Goal: Task Accomplishment & Management: Manage account settings

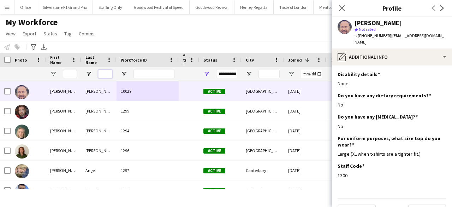
click at [103, 77] on input "Last Name Filter Input" at bounding box center [105, 74] width 14 height 8
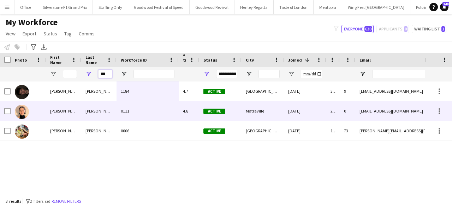
type input "***"
click at [108, 113] on div "[PERSON_NAME]" at bounding box center [98, 110] width 35 height 19
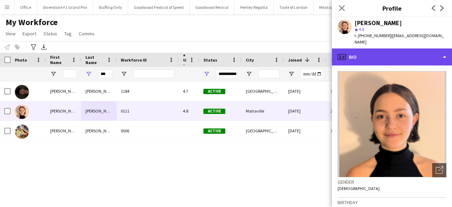
click at [376, 55] on div "profile Bio" at bounding box center [392, 56] width 120 height 17
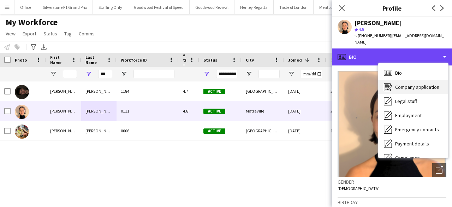
scroll to position [52, 0]
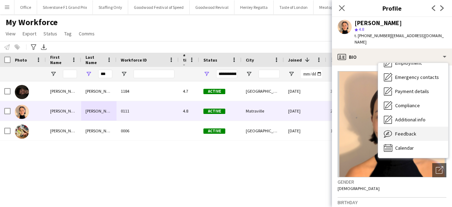
click at [402, 130] on span "Feedback" at bounding box center [405, 133] width 21 height 6
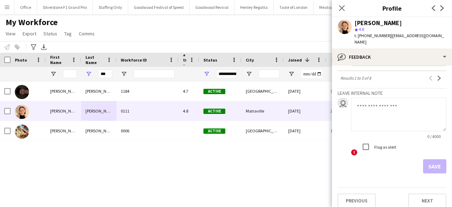
scroll to position [336, 0]
click at [436, 73] on button "Next" at bounding box center [439, 77] width 8 height 8
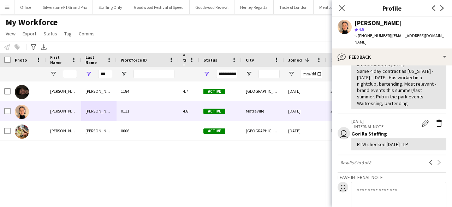
scroll to position [107, 0]
click at [428, 159] on app-icon "Previous" at bounding box center [430, 161] width 5 height 5
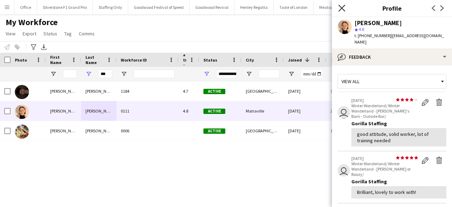
click at [343, 9] on icon at bounding box center [341, 8] width 7 height 7
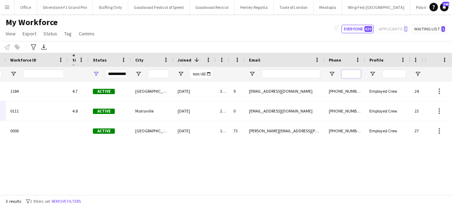
click at [350, 72] on input "Phone Filter Input" at bounding box center [351, 74] width 19 height 8
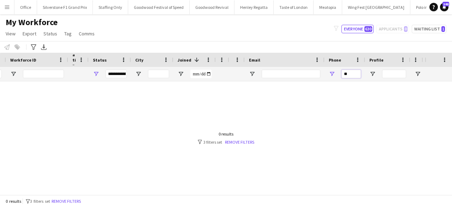
type input "*"
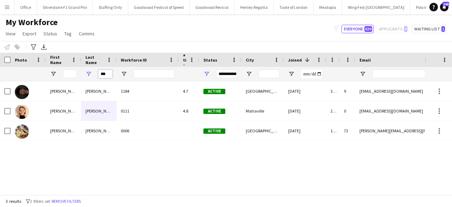
click at [102, 75] on input "***" at bounding box center [105, 74] width 14 height 8
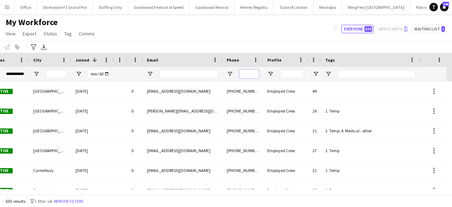
click at [252, 70] on input "Phone Filter Input" at bounding box center [249, 74] width 19 height 8
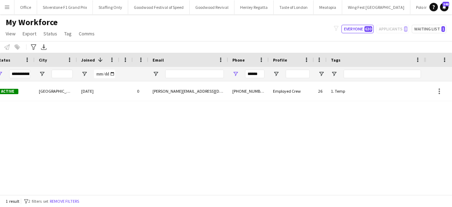
click at [198, 102] on div "1299 Active [GEOGRAPHIC_DATA] [DATE] 0 [PERSON_NAME][EMAIL_ADDRESS][DOMAIN_NAME…" at bounding box center [212, 135] width 425 height 108
click at [252, 74] on input "******" at bounding box center [254, 74] width 19 height 8
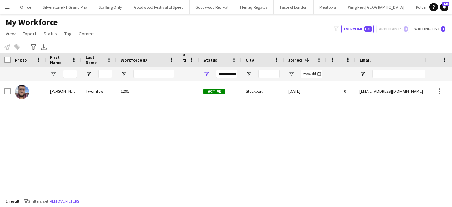
scroll to position [0, 57]
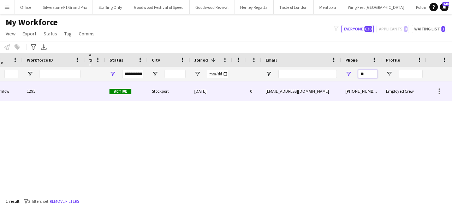
type input "*"
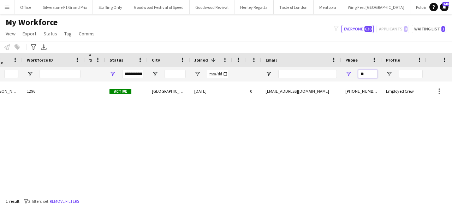
type input "*"
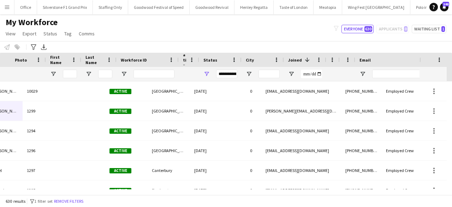
scroll to position [0, 0]
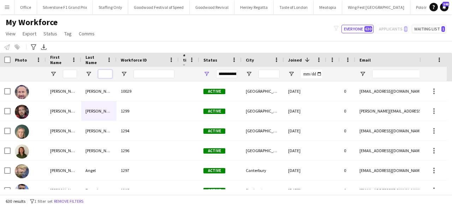
click at [107, 70] on input "Last Name Filter Input" at bounding box center [105, 74] width 14 height 8
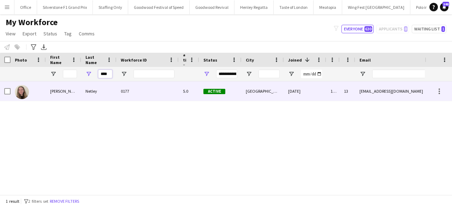
type input "****"
click at [116, 87] on div "Netley" at bounding box center [98, 90] width 35 height 19
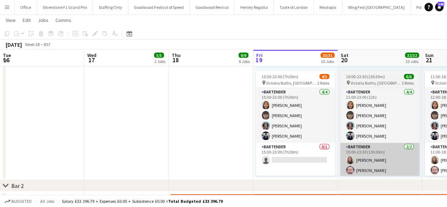
scroll to position [0, 169]
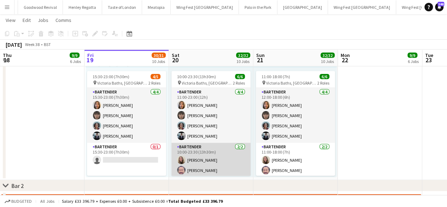
click at [190, 156] on app-card-role "Bartender [DATE] 10:00-23:30 (13h30m) [PERSON_NAME] [PERSON_NAME]" at bounding box center [210, 160] width 79 height 34
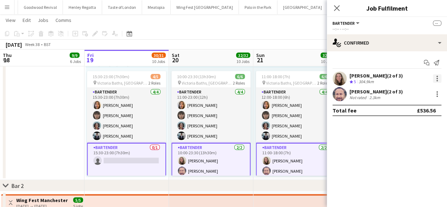
click at [439, 76] on div at bounding box center [437, 78] width 8 height 8
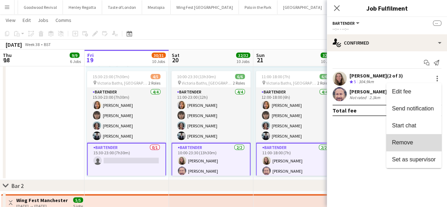
click at [419, 139] on span "Remove" at bounding box center [414, 142] width 44 height 6
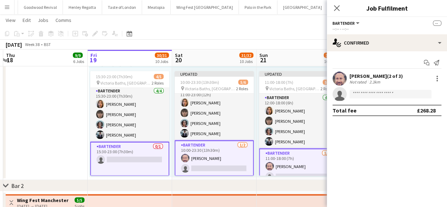
scroll to position [0, 165]
click at [278, 35] on app-toolbar "Copy Paste Paste Ctrl+V Paste with crew Ctrl+Shift+V Paste linked Job Delete Gr…" at bounding box center [223, 34] width 447 height 12
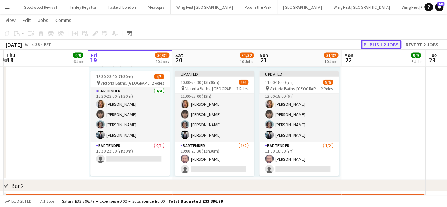
click at [390, 44] on button "Publish 2 jobs" at bounding box center [381, 44] width 41 height 9
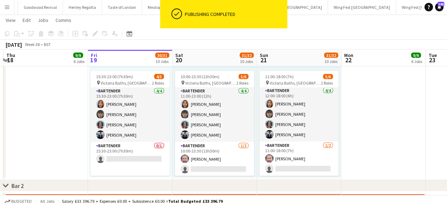
scroll to position [1, 0]
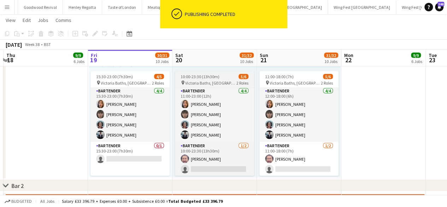
click at [217, 77] on span "10:00-23:30 (13h30m)" at bounding box center [200, 76] width 39 height 5
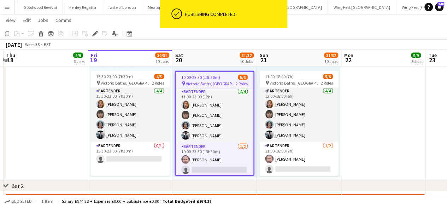
scroll to position [2, 0]
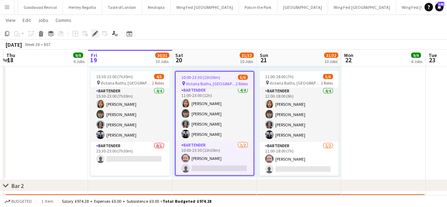
click at [96, 31] on icon "Edit" at bounding box center [95, 34] width 6 height 6
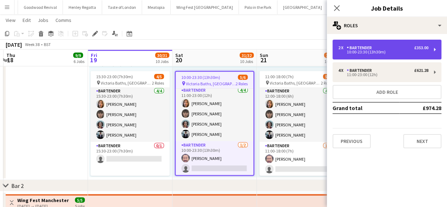
click at [390, 53] on div "10:00-23:30 (13h30m)" at bounding box center [383, 52] width 90 height 4
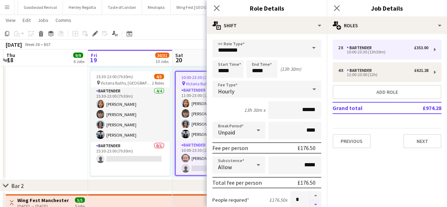
click at [311, 203] on button "button" at bounding box center [315, 204] width 11 height 9
type input "*"
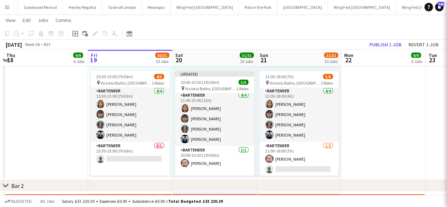
scroll to position [7, 0]
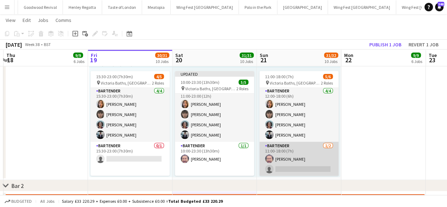
click at [292, 152] on app-card-role "Bartender 1/2 11:00-18:00 (7h) Dale Winton single-neutral-actions" at bounding box center [298, 159] width 79 height 34
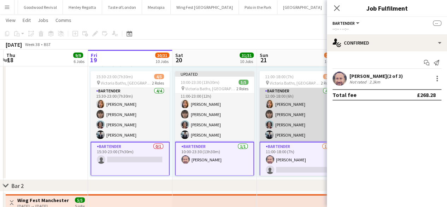
click at [291, 104] on app-card-role "Bartender 4/4 12:00-18:00 (6h) Eve Atkinson Effie Davis Felix Shotter Amir Ahmed" at bounding box center [298, 114] width 79 height 55
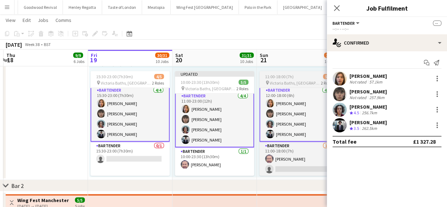
click at [288, 76] on span "11:00-18:00 (7h)" at bounding box center [279, 76] width 29 height 5
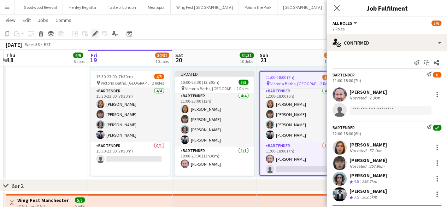
click at [94, 33] on icon "Edit" at bounding box center [95, 34] width 6 height 6
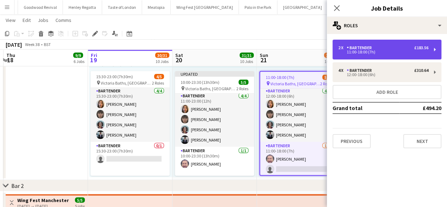
click at [367, 47] on div "Bartender" at bounding box center [361, 47] width 28 height 5
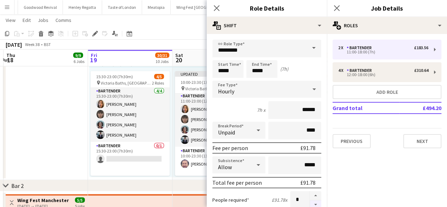
click at [310, 203] on button "button" at bounding box center [315, 204] width 11 height 9
type input "*"
click at [176, 185] on div "chevron-right Bar 2" at bounding box center [223, 185] width 447 height 11
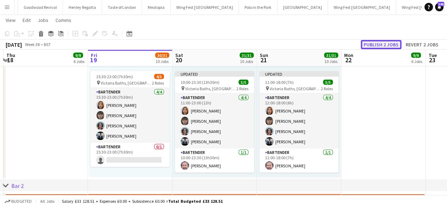
click at [392, 43] on button "Publish 2 jobs" at bounding box center [381, 44] width 41 height 9
